Goal: Communication & Community: Answer question/provide support

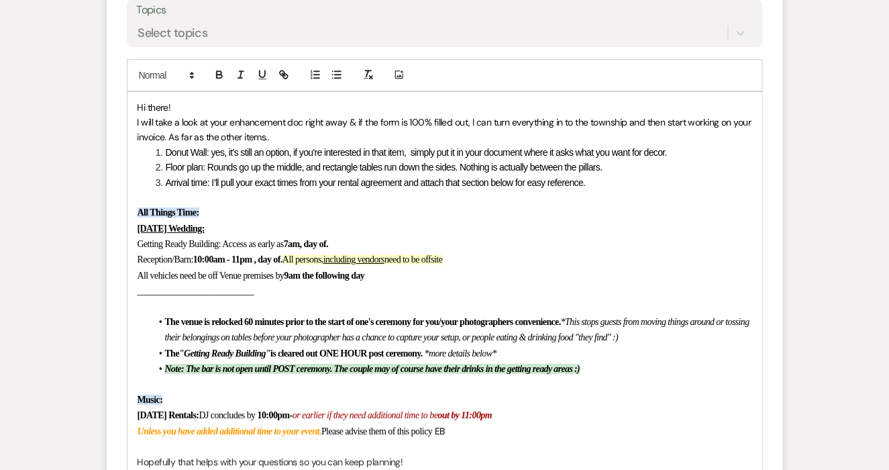
scroll to position [2689, 0]
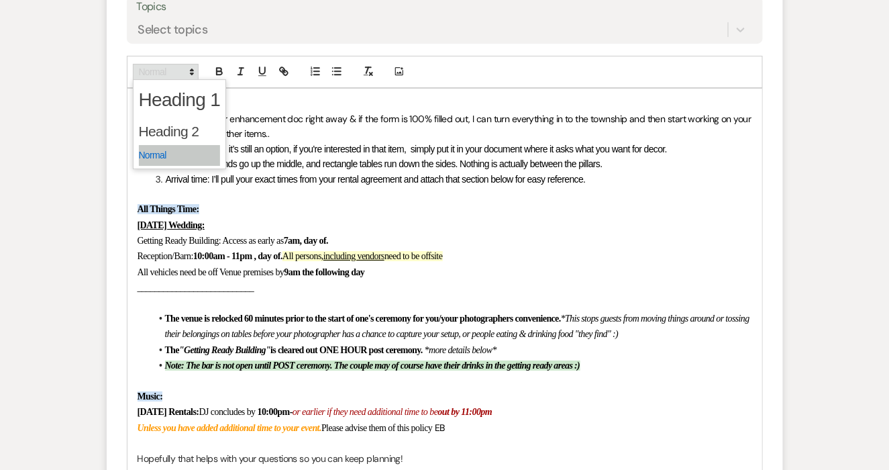
click at [148, 70] on span at bounding box center [166, 72] width 66 height 16
click at [183, 242] on span "Getting Ready Building: Access as early as" at bounding box center [211, 241] width 146 height 10
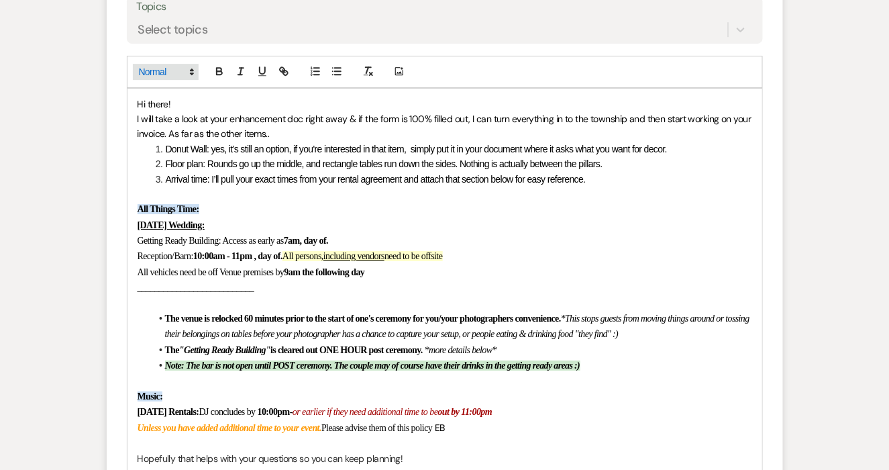
click at [182, 64] on span at bounding box center [166, 72] width 66 height 16
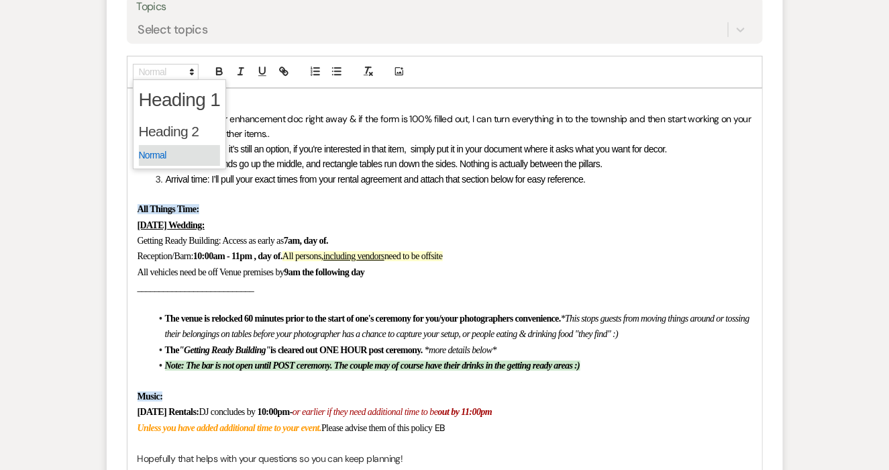
click at [178, 154] on span at bounding box center [180, 155] width 82 height 21
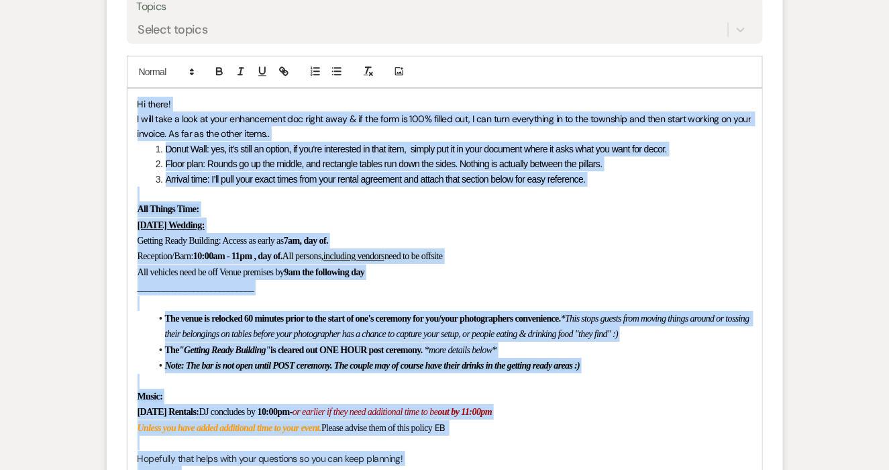
click at [205, 187] on p at bounding box center [445, 194] width 615 height 15
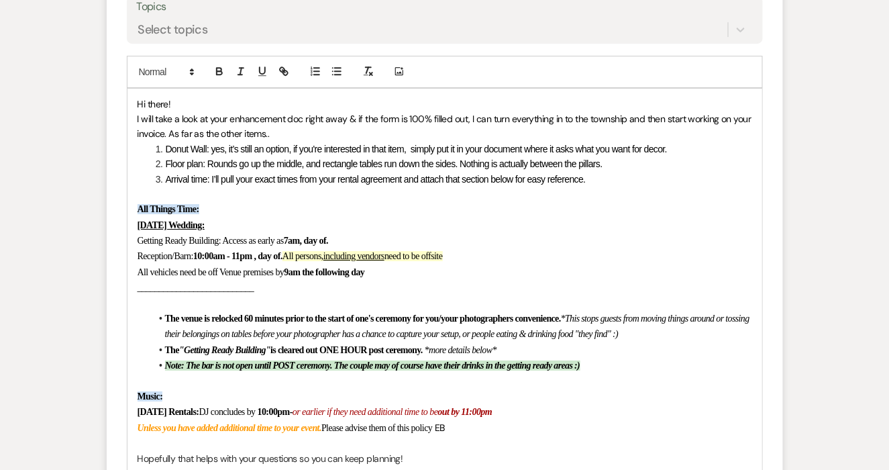
click at [266, 242] on span "Getting Ready Building: Access as early as" at bounding box center [211, 241] width 146 height 10
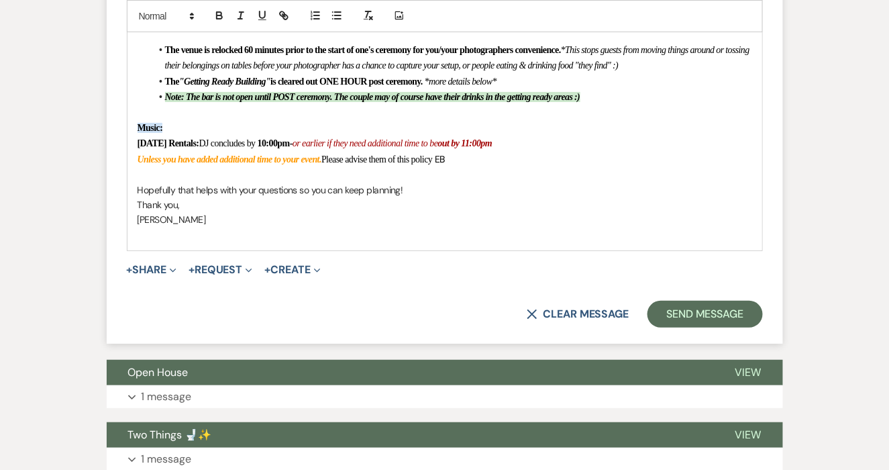
scroll to position [2963, 0]
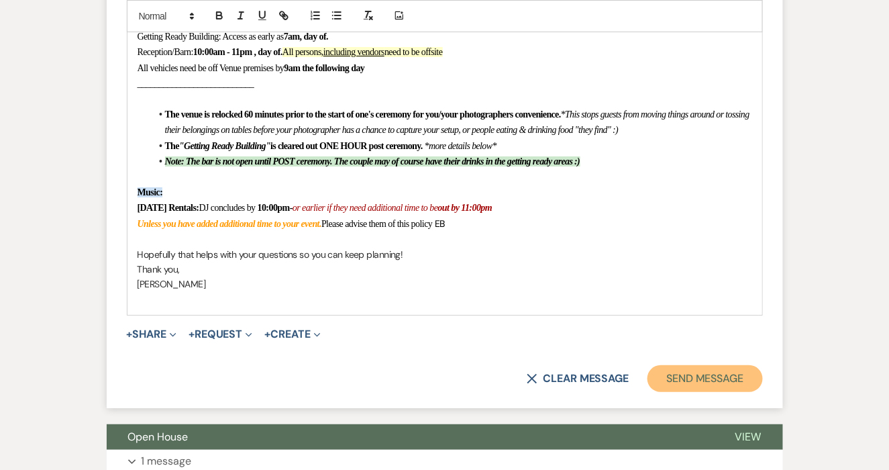
click at [723, 386] on button "Send Message" at bounding box center [705, 378] width 115 height 27
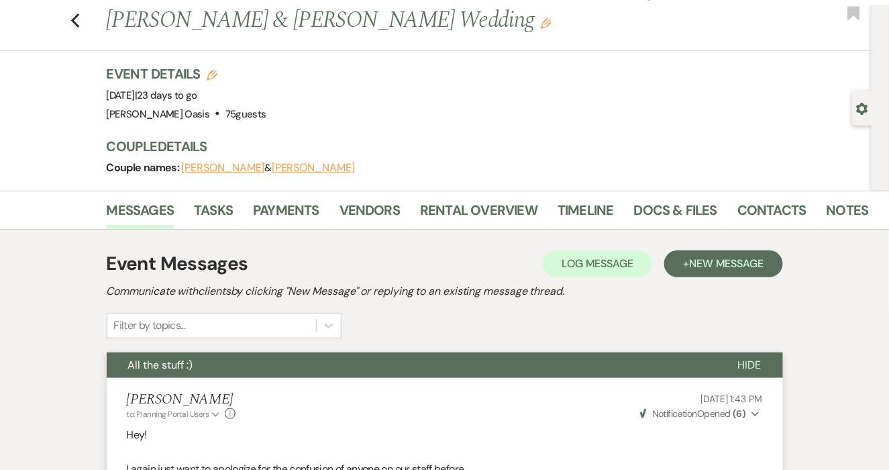
scroll to position [0, 0]
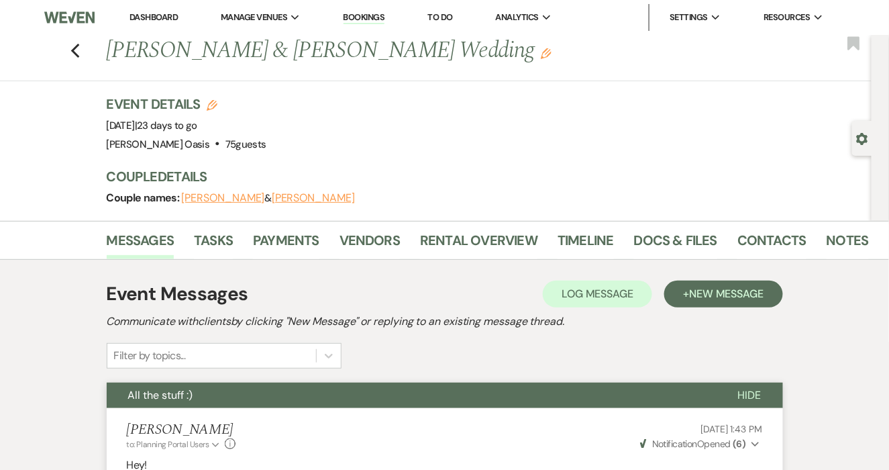
click at [170, 19] on link "Dashboard" at bounding box center [154, 16] width 48 height 11
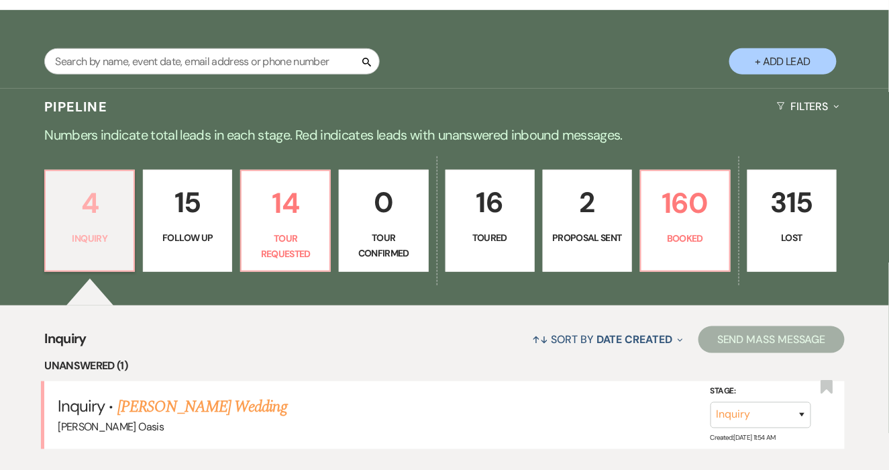
scroll to position [250, 0]
click at [128, 395] on link "[PERSON_NAME] Wedding" at bounding box center [202, 407] width 170 height 24
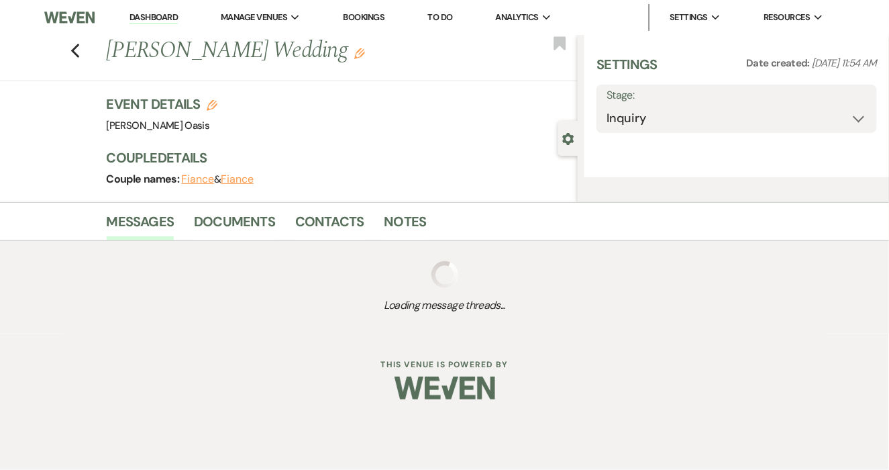
select select "5"
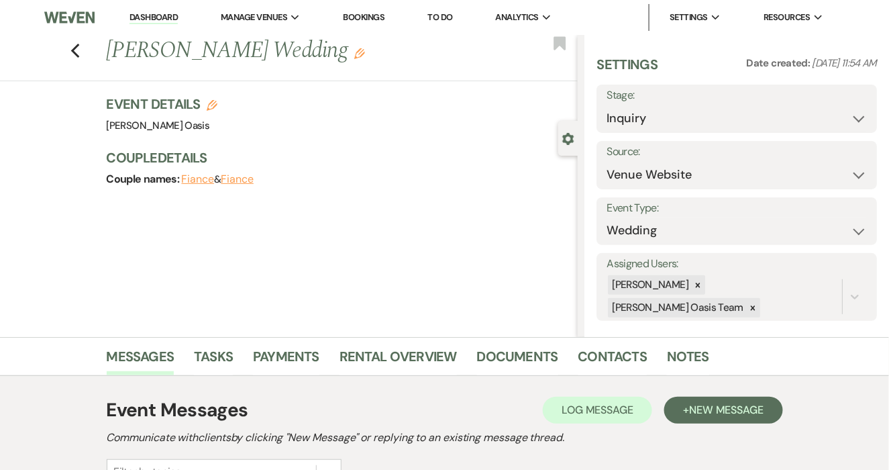
click at [160, 24] on li "Dashboard" at bounding box center [154, 17] width 62 height 27
click at [159, 17] on link "Dashboard" at bounding box center [154, 17] width 48 height 13
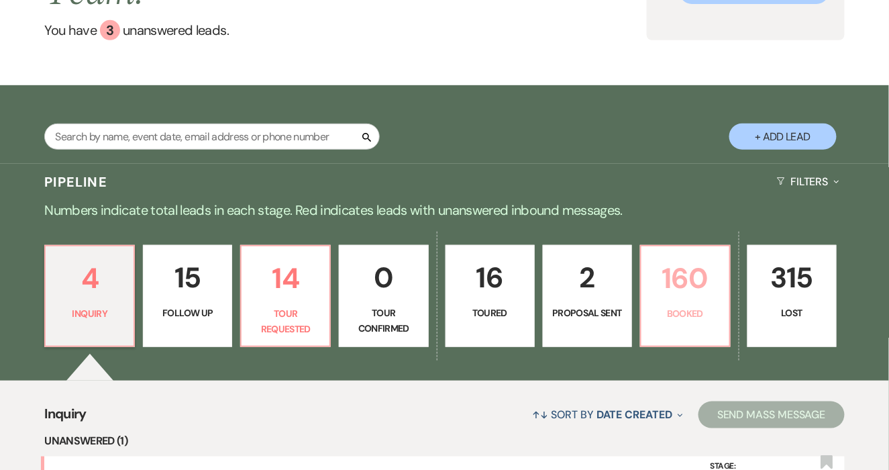
scroll to position [185, 0]
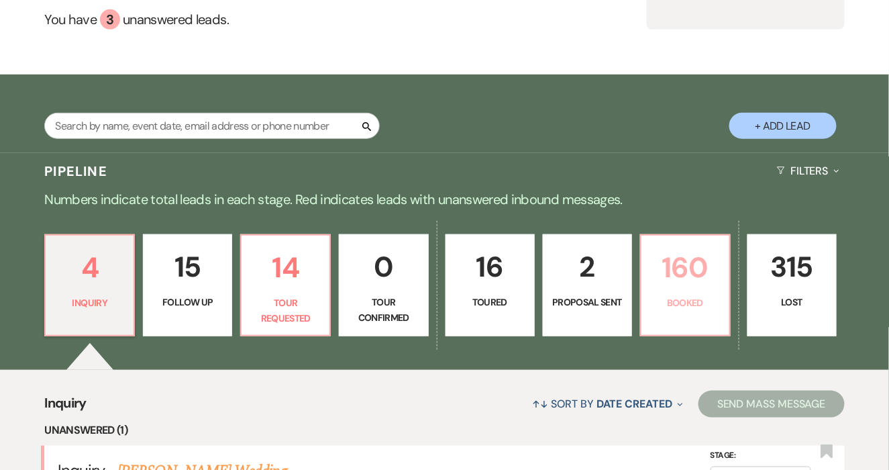
click at [686, 254] on p "160" at bounding box center [686, 267] width 72 height 45
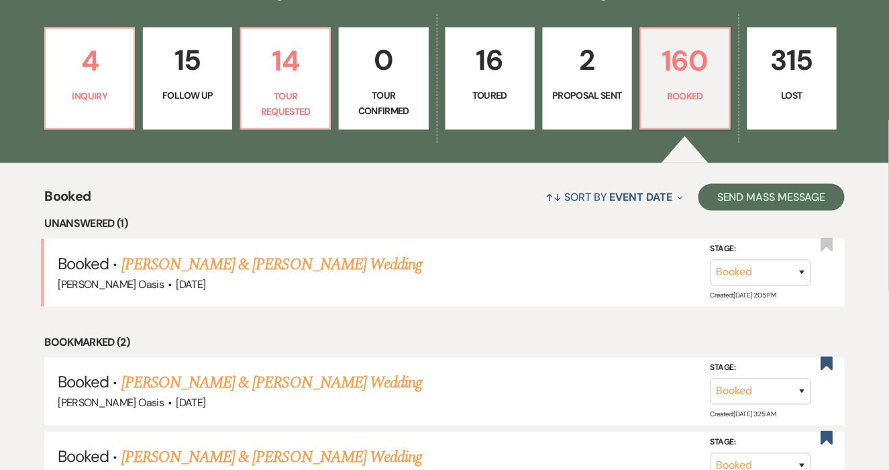
scroll to position [437, 0]
